Goal: Transaction & Acquisition: Purchase product/service

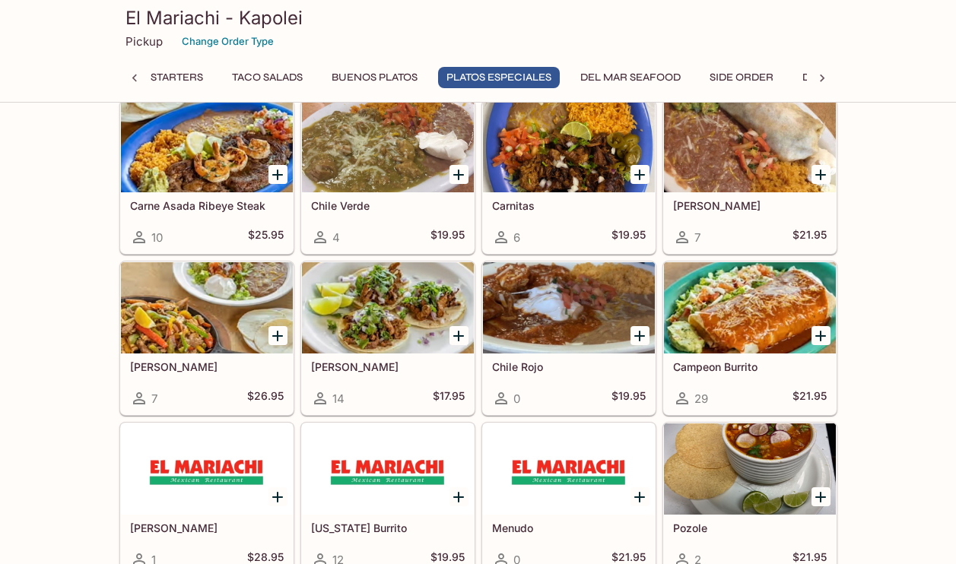
scroll to position [2060, 0]
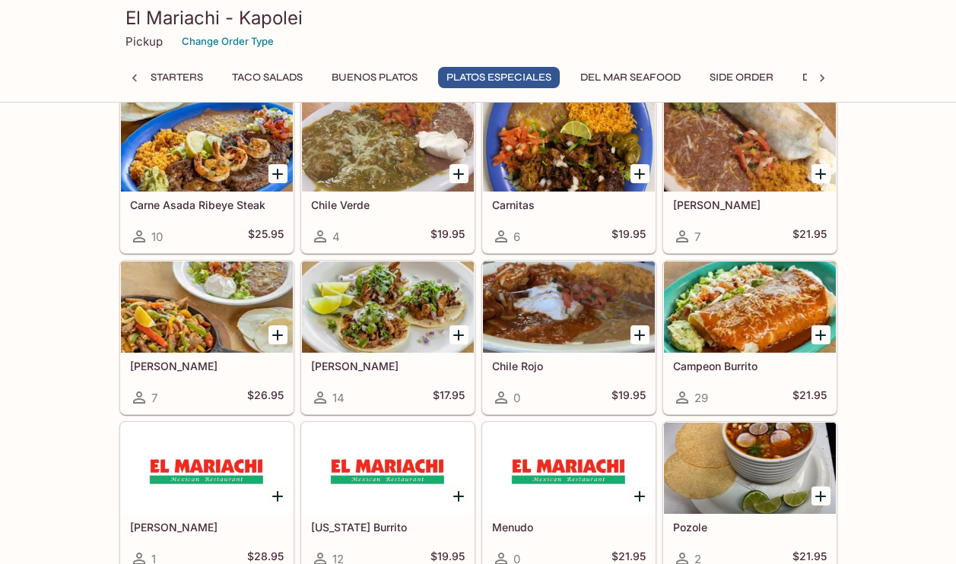
drag, startPoint x: 118, startPoint y: 141, endPoint x: 53, endPoint y: 464, distance: 328.9
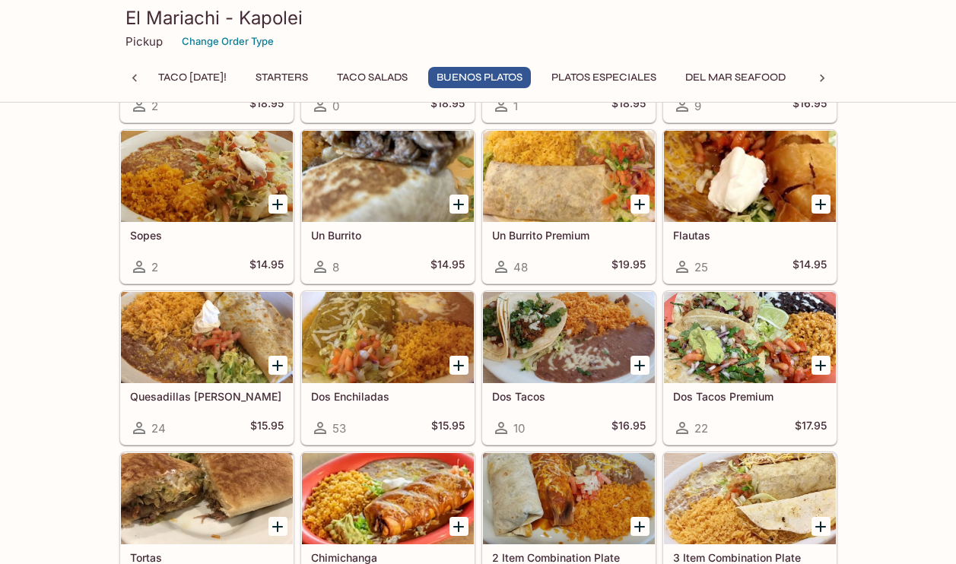
scroll to position [1329, 0]
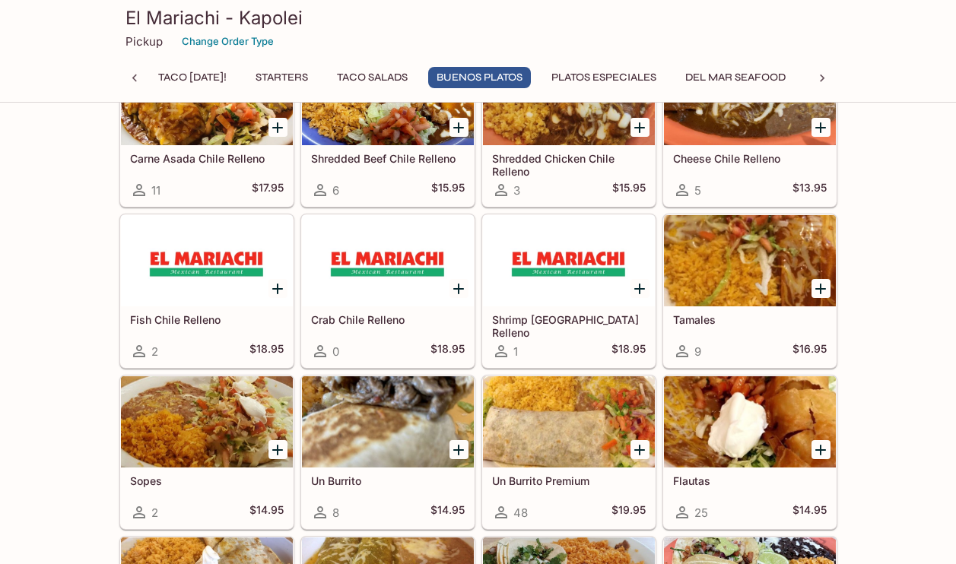
scroll to position [1069, 0]
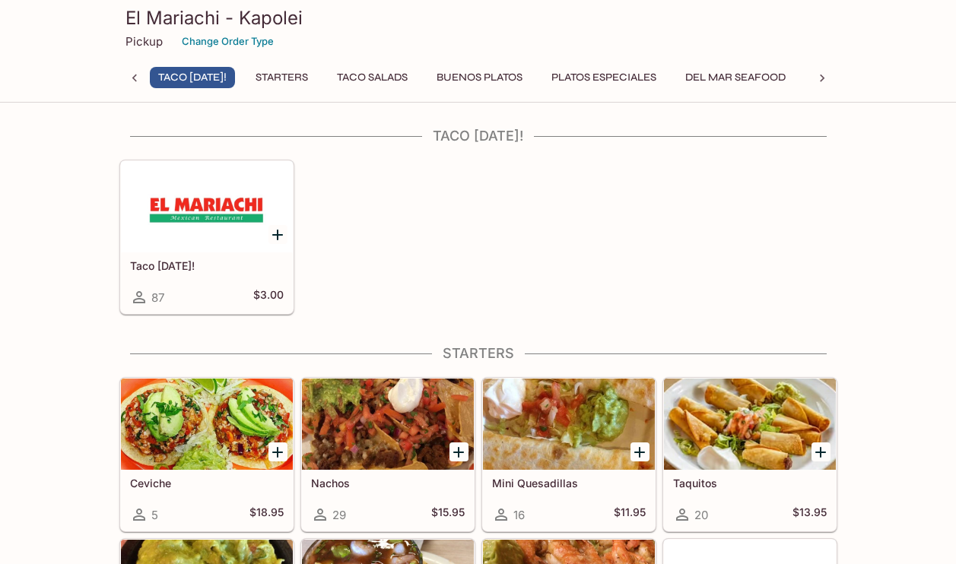
scroll to position [0, 0]
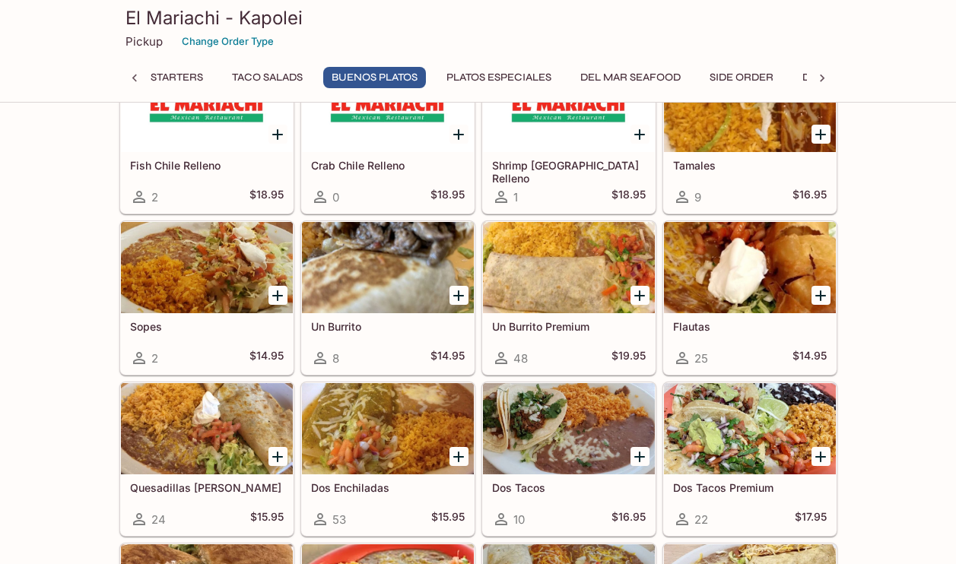
scroll to position [1227, 0]
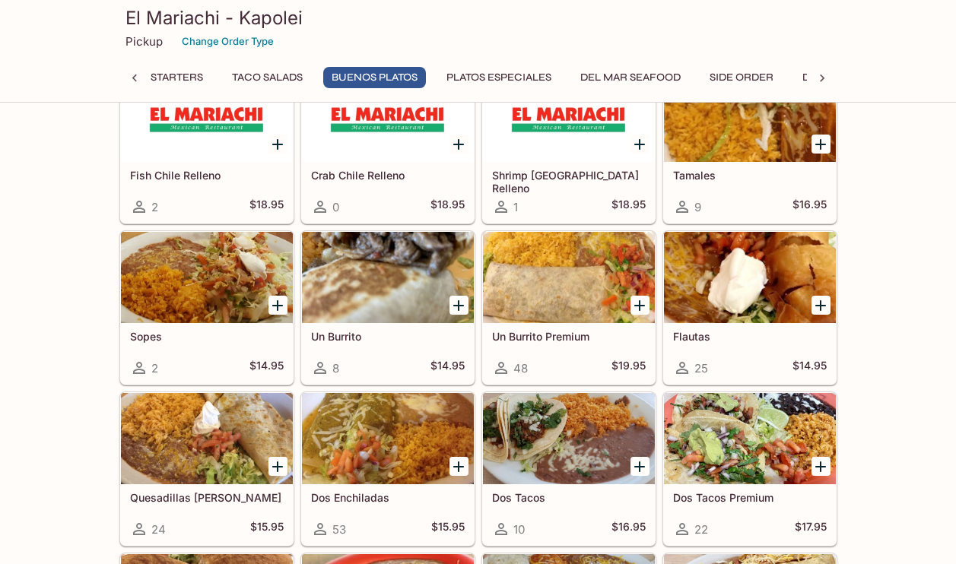
click at [588, 278] on div at bounding box center [569, 277] width 172 height 91
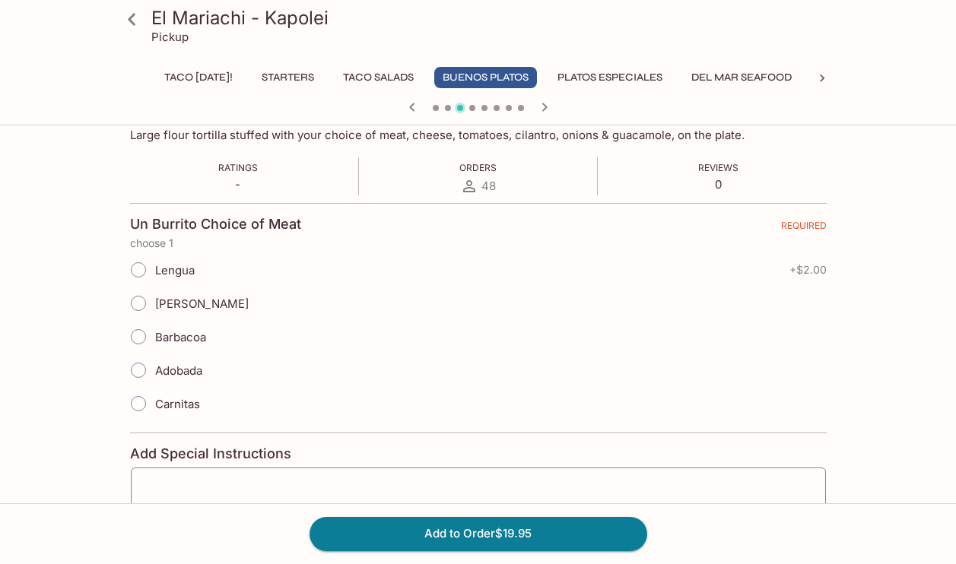
scroll to position [253, 0]
click at [135, 405] on input "Carnitas" at bounding box center [138, 404] width 32 height 32
radio input "true"
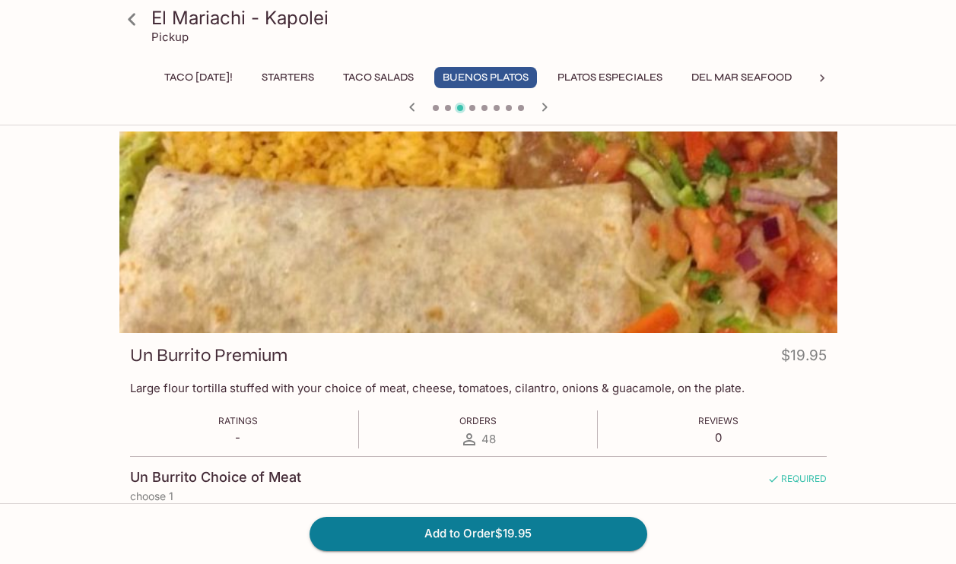
scroll to position [0, 0]
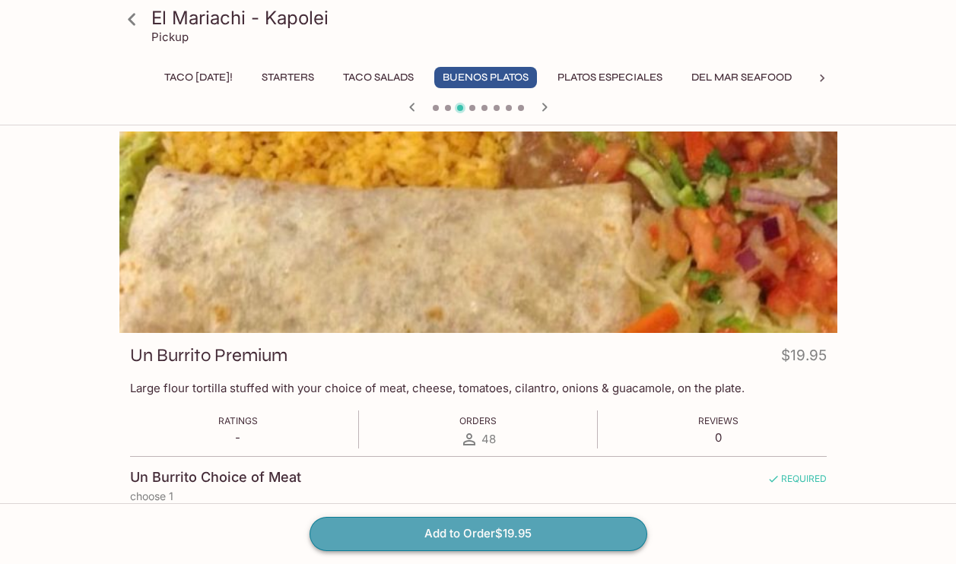
click at [510, 530] on button "Add to Order $19.95" at bounding box center [479, 533] width 338 height 33
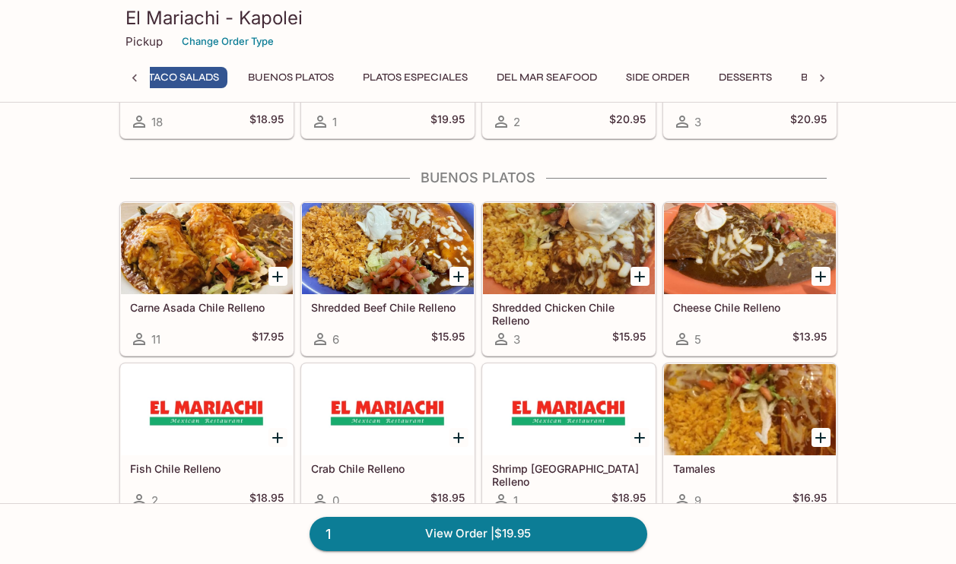
scroll to position [588, 0]
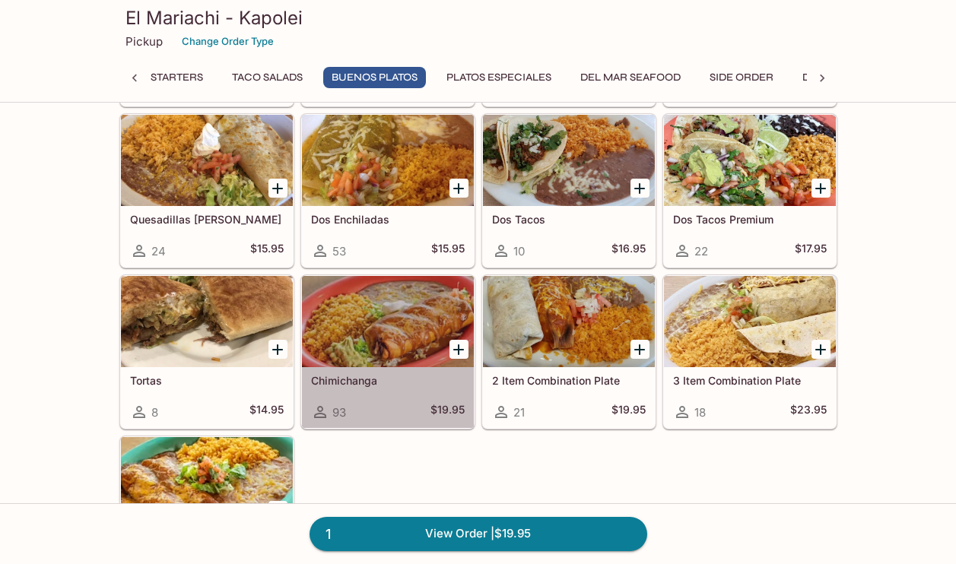
click at [361, 370] on div "Chimichanga 93 $19.95" at bounding box center [388, 397] width 172 height 61
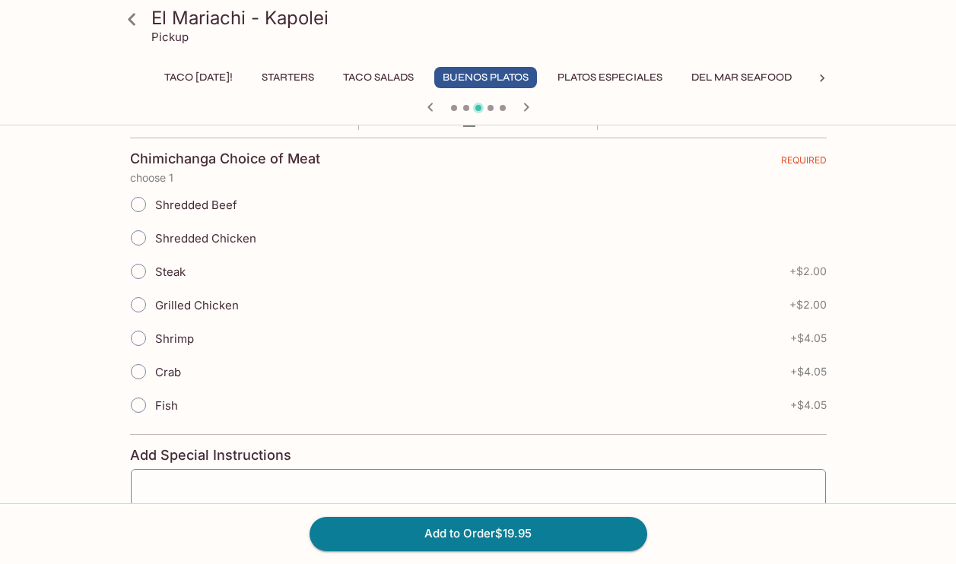
click at [138, 204] on input "Shredded Beef" at bounding box center [138, 205] width 32 height 32
radio input "true"
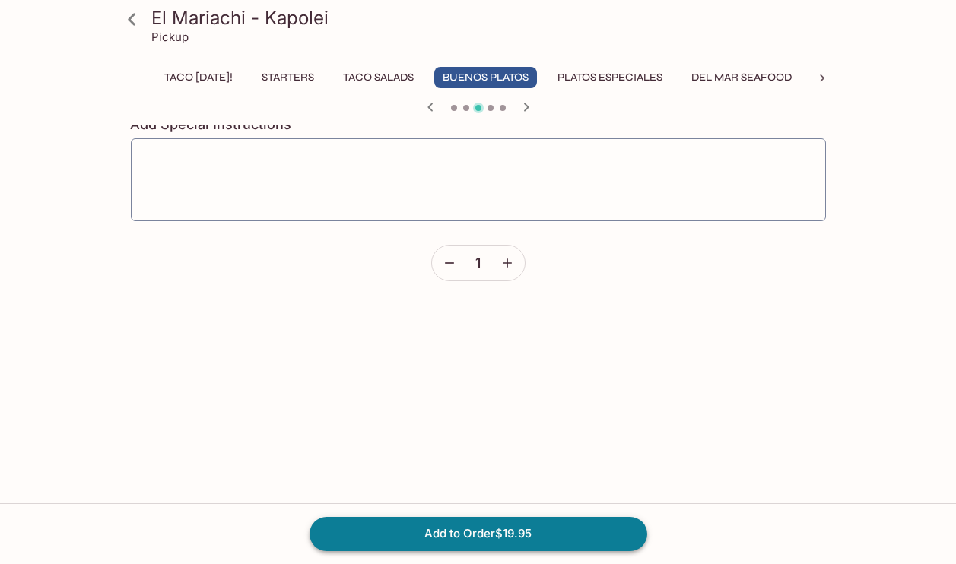
click at [390, 542] on button "Add to Order $19.95" at bounding box center [479, 533] width 338 height 33
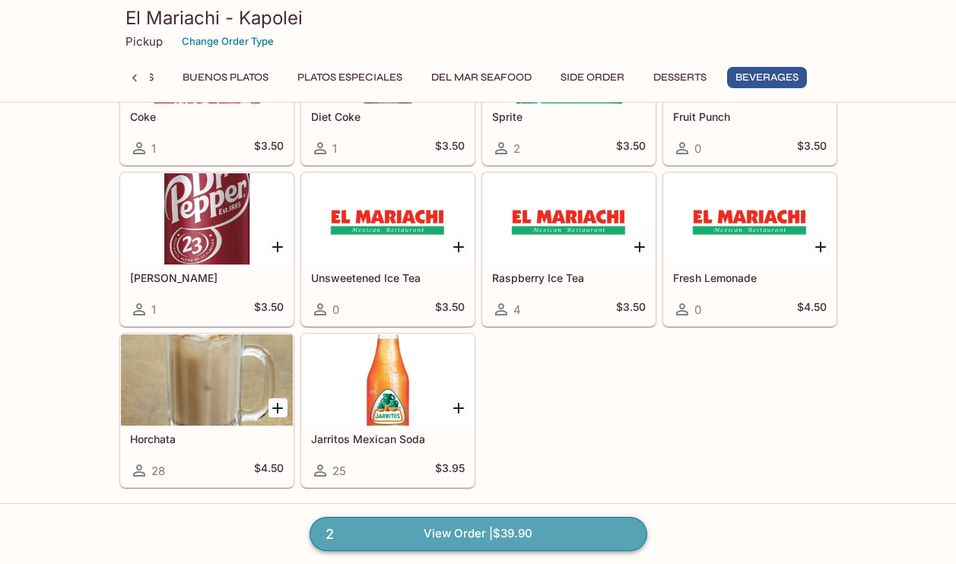
click at [586, 532] on link "2 View Order | $39.90" at bounding box center [479, 533] width 338 height 33
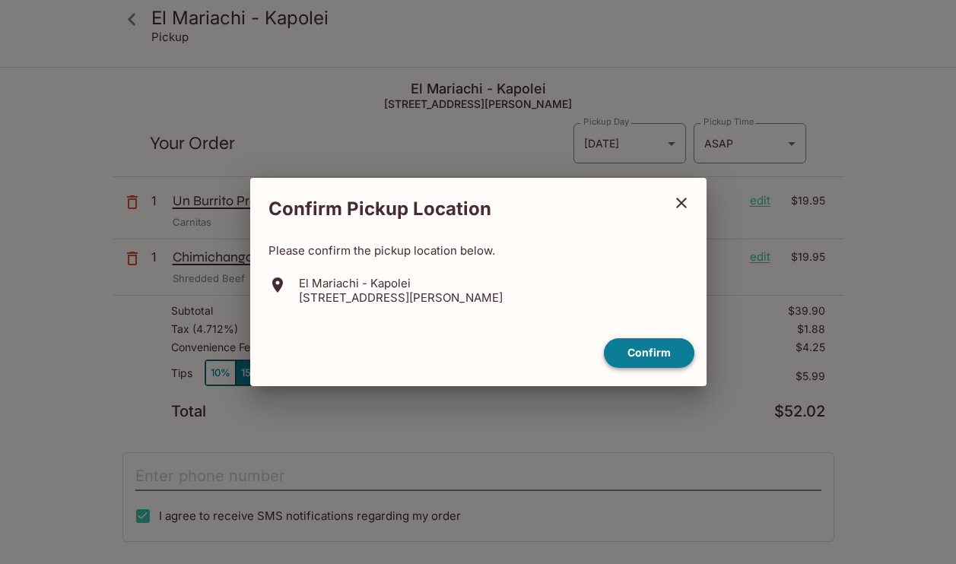
click at [637, 351] on button "Confirm" at bounding box center [649, 353] width 91 height 30
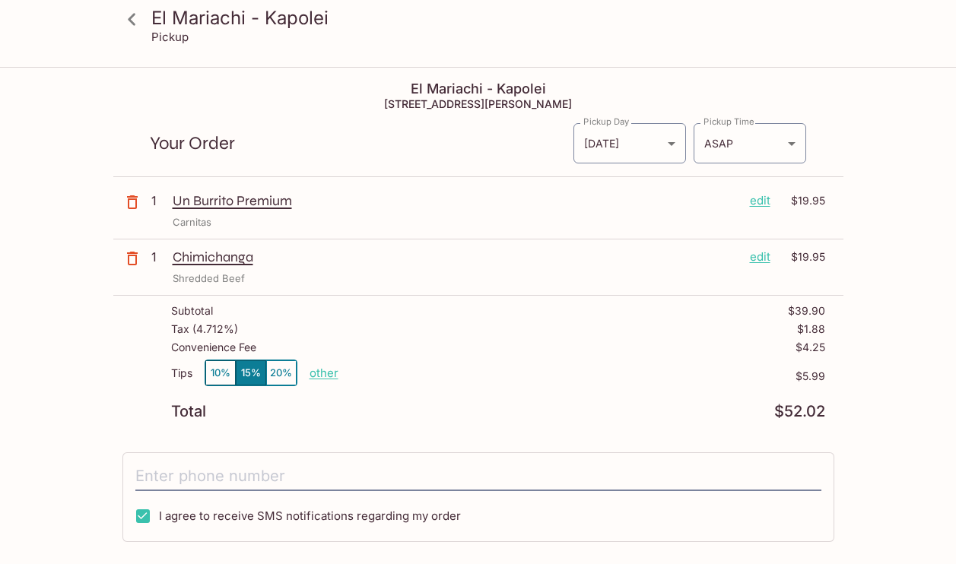
click at [219, 376] on button "10%" at bounding box center [220, 373] width 30 height 25
click at [329, 373] on p "other" at bounding box center [324, 373] width 29 height 14
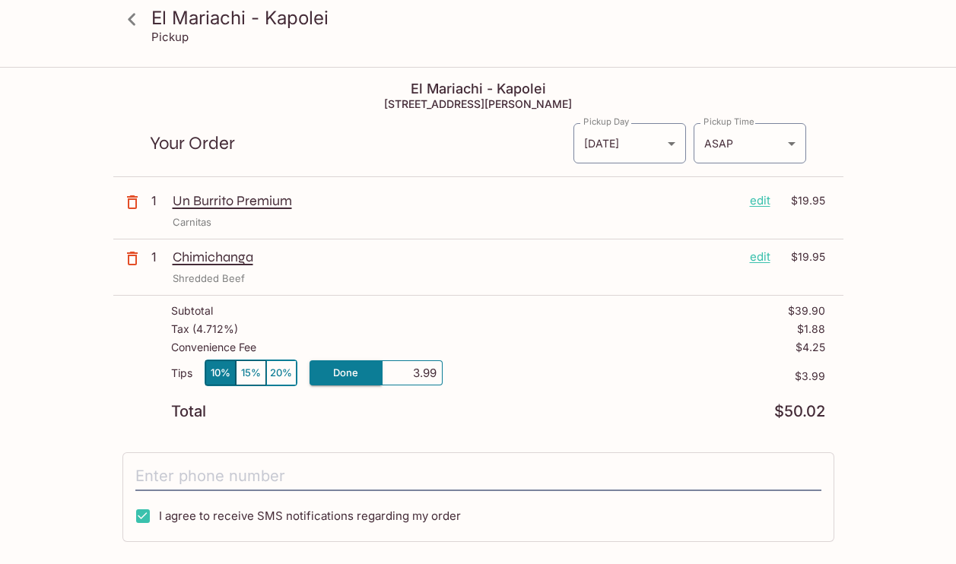
drag, startPoint x: 412, startPoint y: 373, endPoint x: 462, endPoint y: 372, distance: 51.0
click at [462, 372] on div "Tips 10% 15% 20% Done 3.99 $3.99" at bounding box center [498, 382] width 654 height 45
click at [501, 371] on p "$3.99" at bounding box center [634, 376] width 383 height 12
click at [323, 377] on p "other" at bounding box center [324, 373] width 29 height 14
drag, startPoint x: 396, startPoint y: 379, endPoint x: 472, endPoint y: 379, distance: 76.8
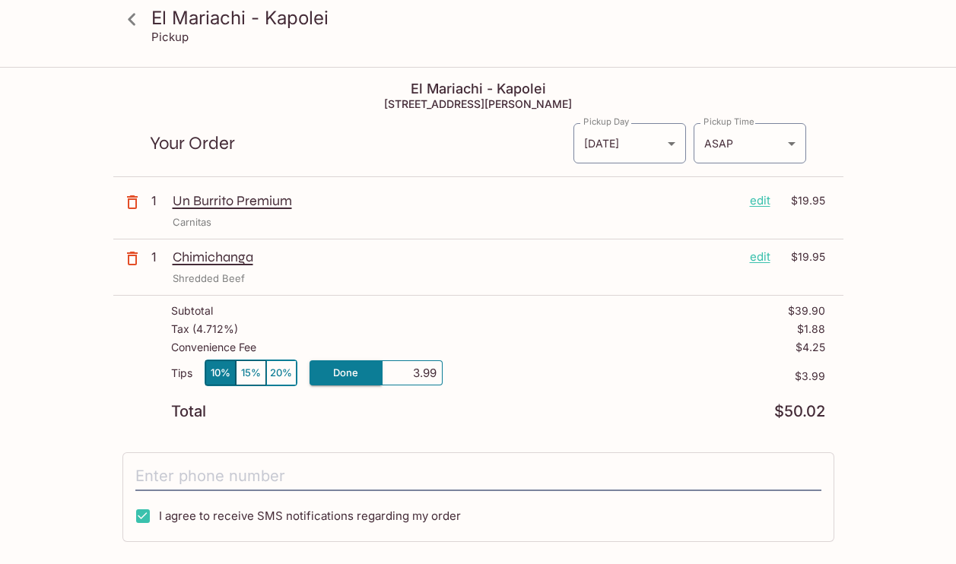
click at [472, 379] on div "Tips 10% 15% 20% Done 3.99 $3.99" at bounding box center [498, 382] width 654 height 45
type input "0.00"
click at [499, 386] on div "Tips 10% 15% 20% other $0.00" at bounding box center [498, 382] width 654 height 45
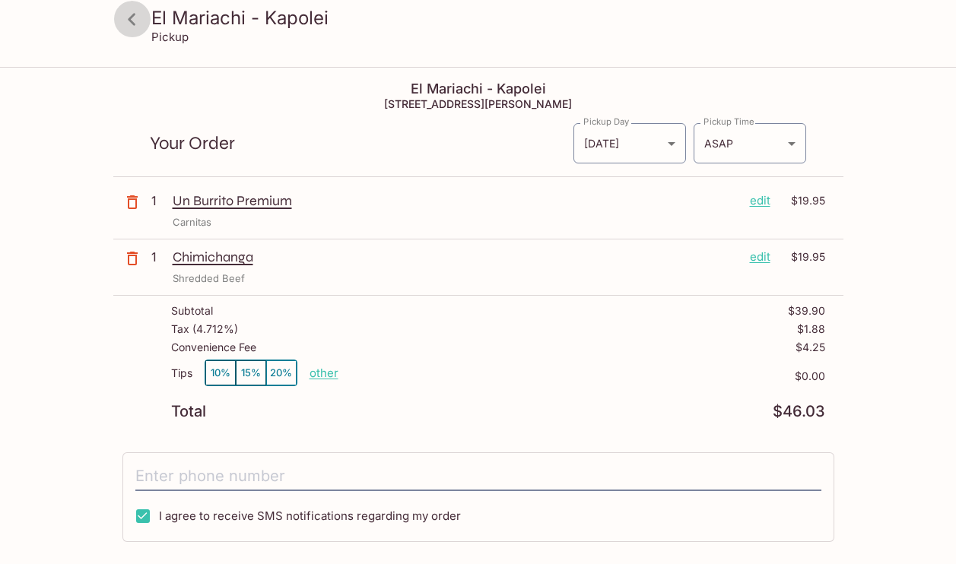
click at [136, 24] on icon at bounding box center [132, 19] width 27 height 27
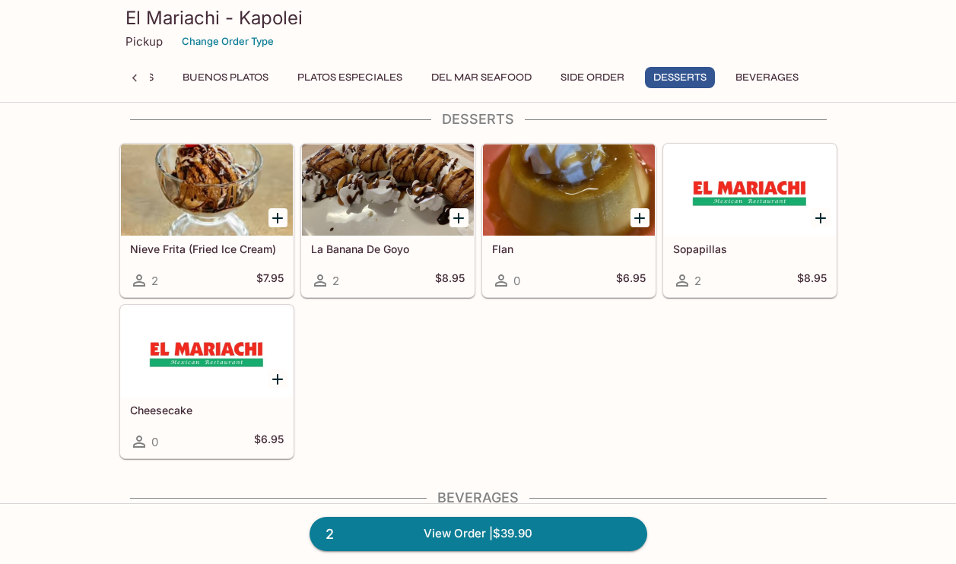
scroll to position [3786, 0]
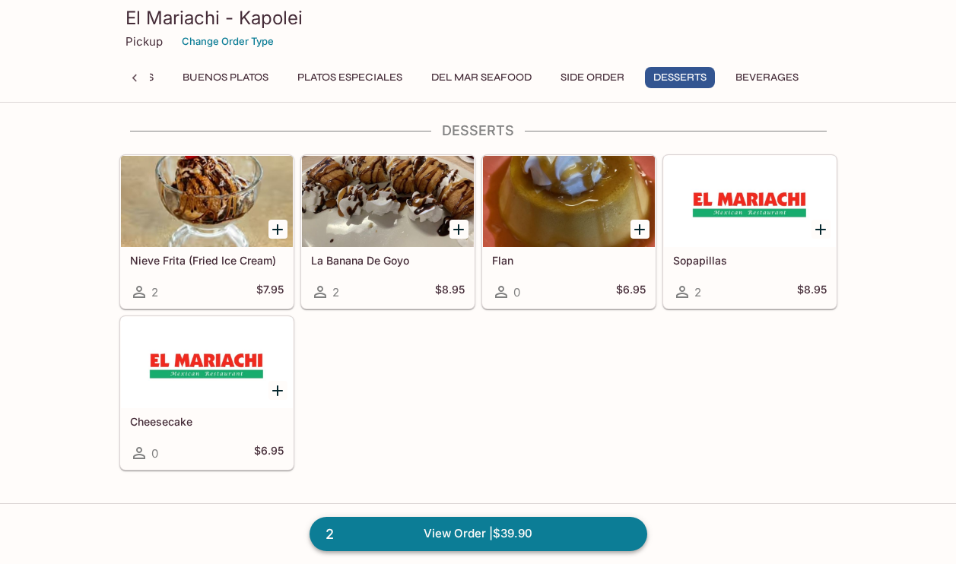
click at [558, 540] on link "2 View Order | $39.90" at bounding box center [479, 533] width 338 height 33
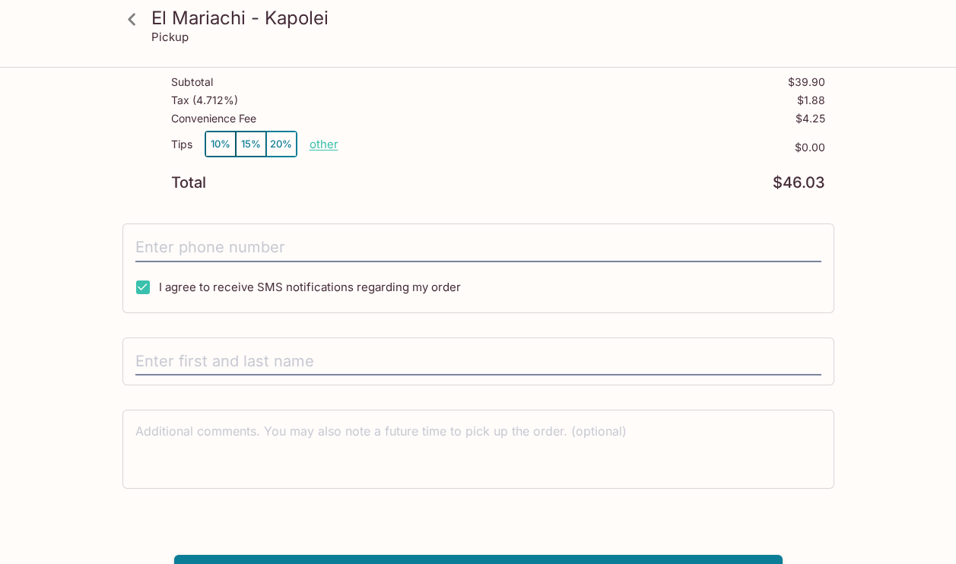
scroll to position [234, 0]
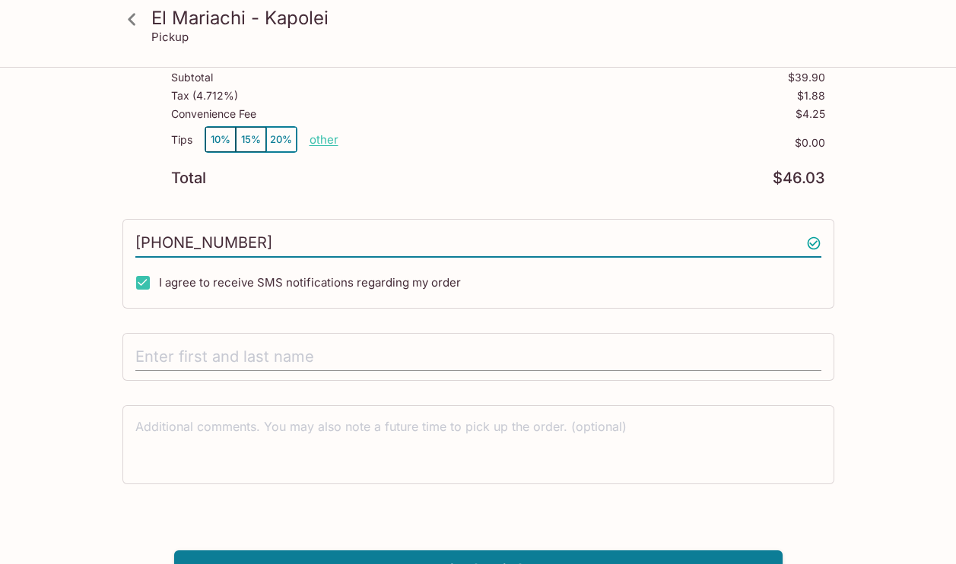
type input "(808) 772-9102"
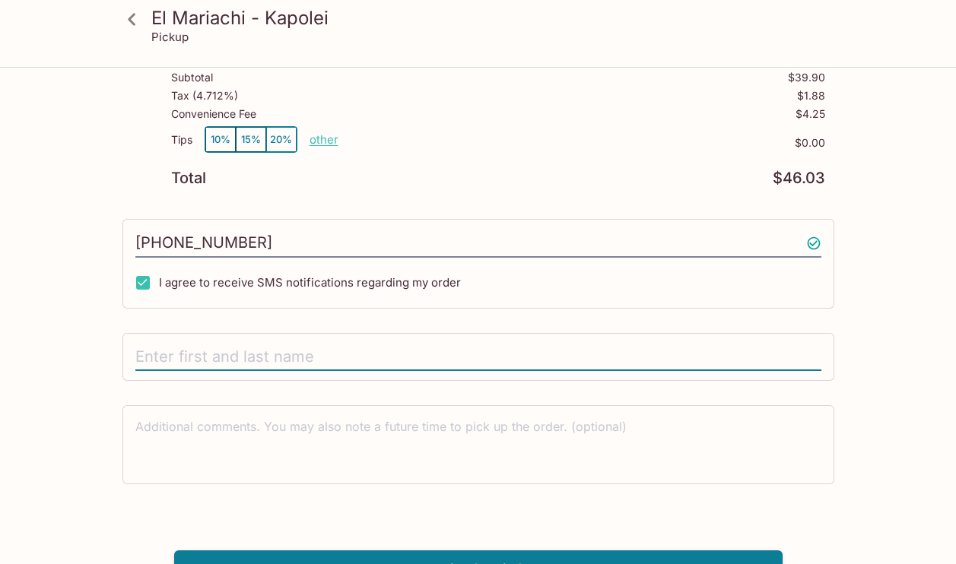
type input "h"
type input "Chloe Salacup"
click at [875, 414] on div "El Mariachi - Kapolei Pickup El Mariachi - Kapolei 590 Farrington Hwy, Kapolei,…" at bounding box center [478, 212] width 956 height 754
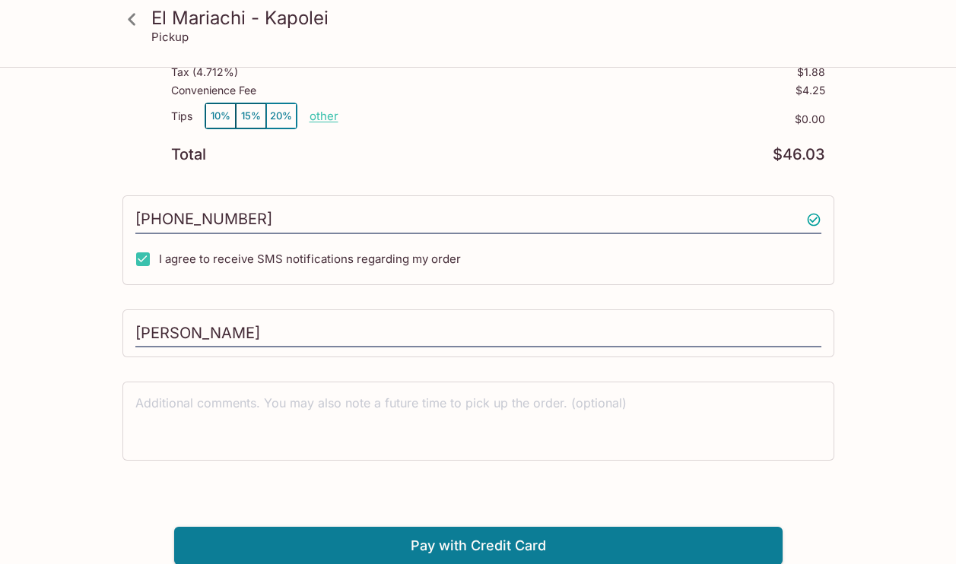
scroll to position [68, 0]
